Goal: Navigation & Orientation: Find specific page/section

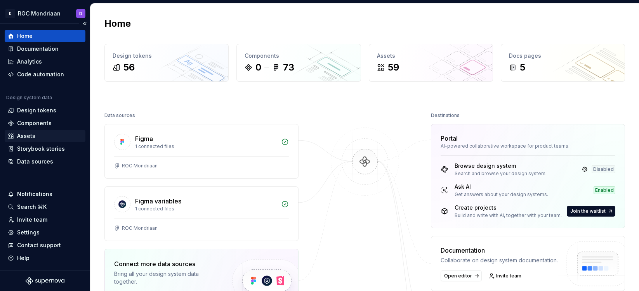
click at [45, 133] on div "Assets" at bounding box center [45, 136] width 75 height 8
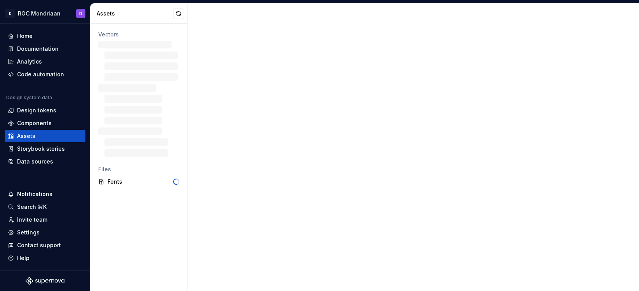
click at [145, 181] on div "Vectors Files Fonts" at bounding box center [138, 158] width 97 height 268
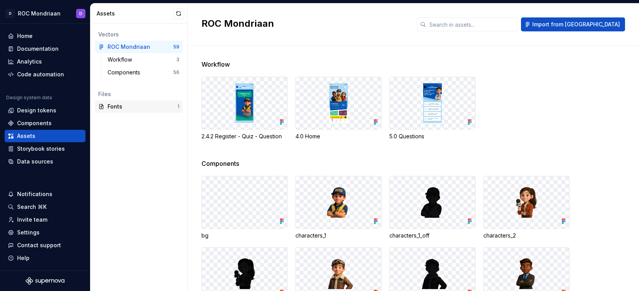
click at [140, 109] on div "Fonts" at bounding box center [142, 107] width 70 height 8
